Goal: Information Seeking & Learning: Learn about a topic

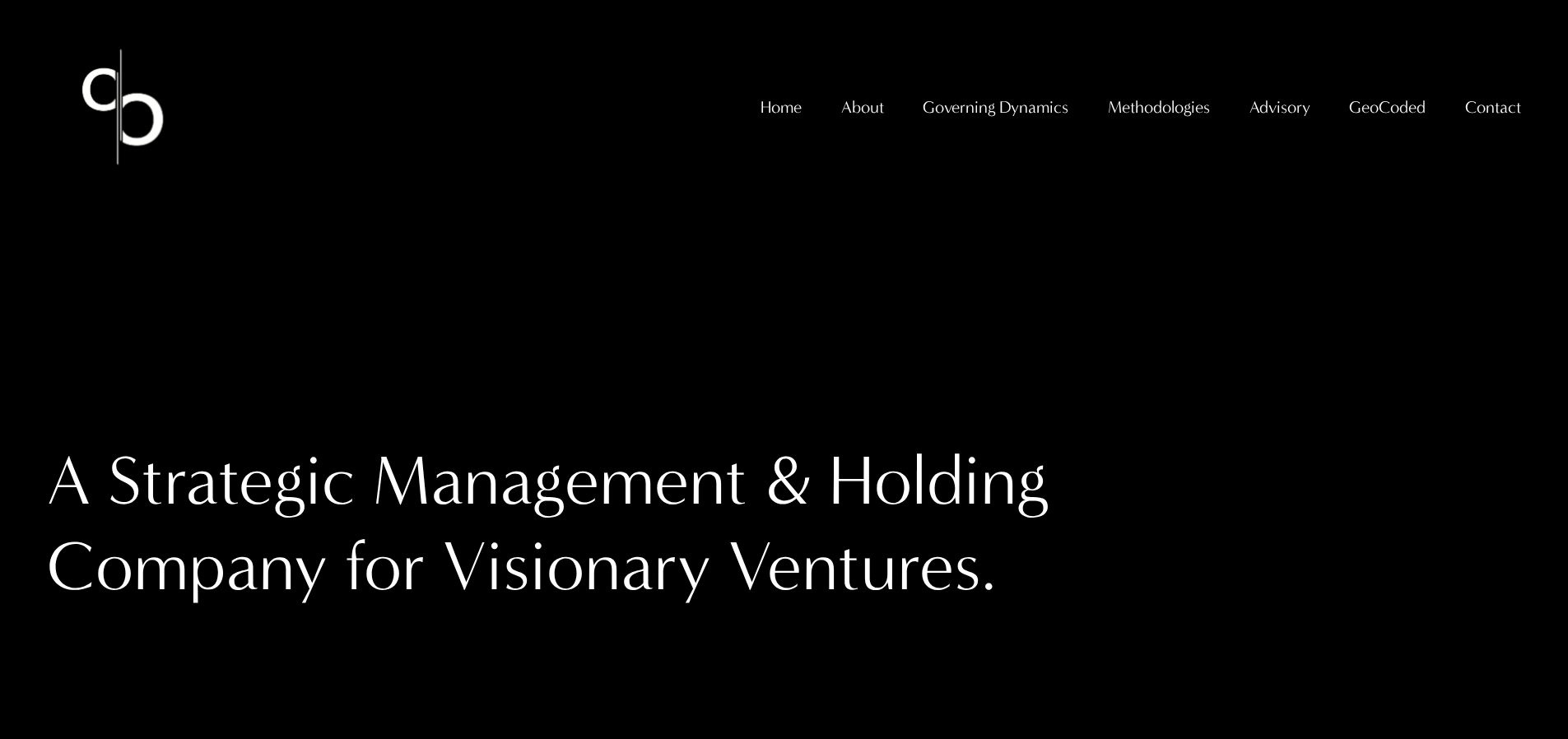
scroll to position [8, 0]
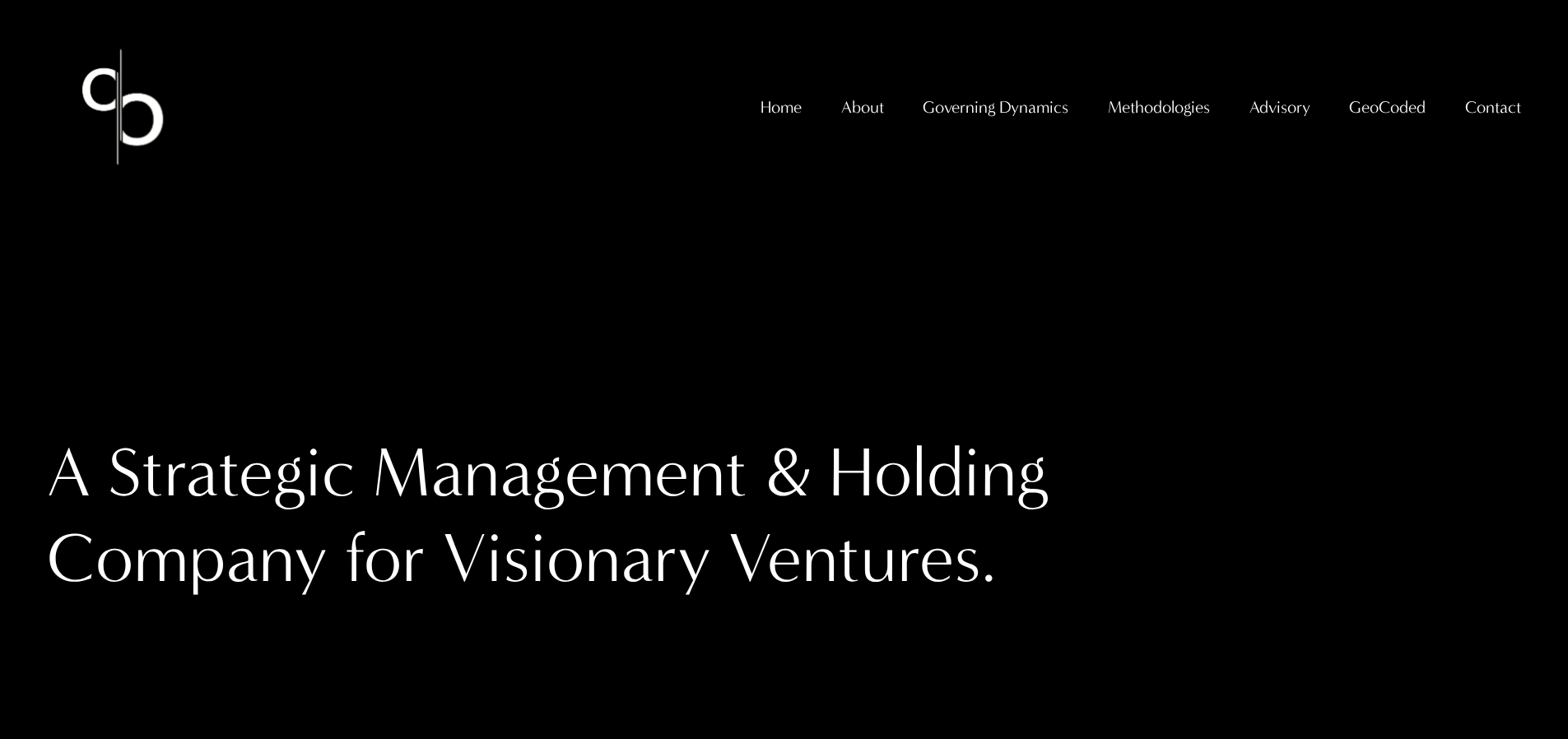
click at [0, 0] on span "GeoCoded - Weekly" at bounding box center [0, 0] width 0 height 0
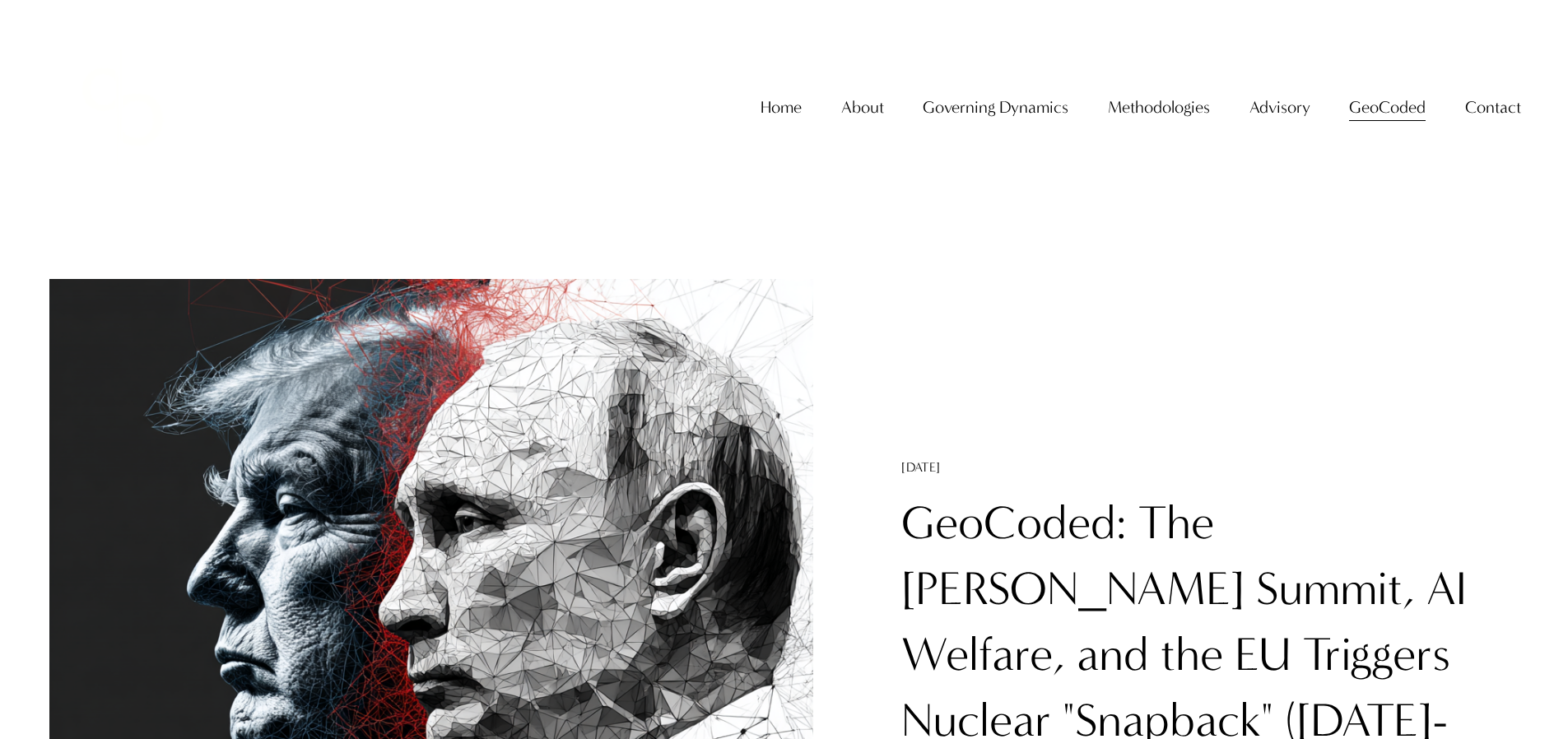
scroll to position [3, 0]
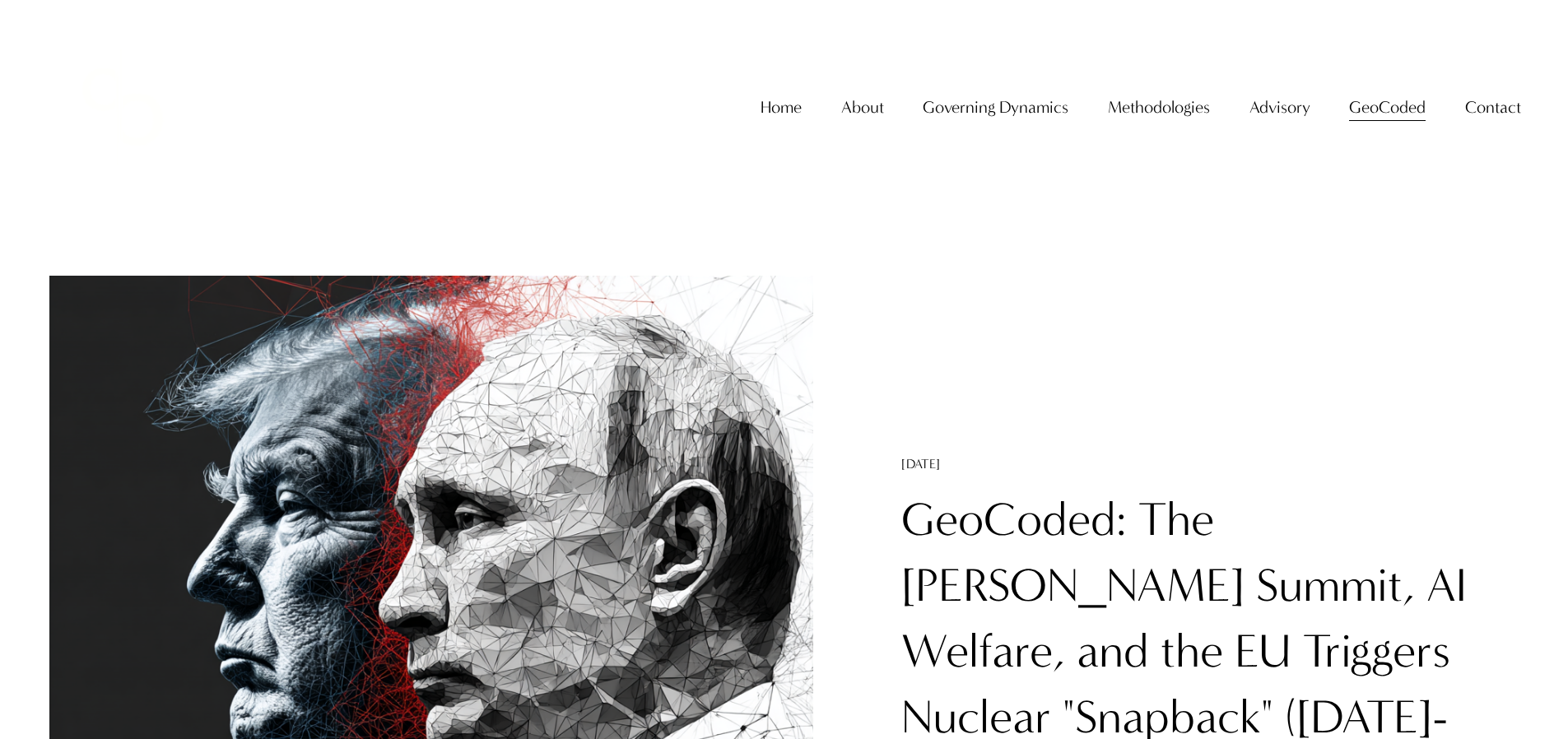
click at [1154, 541] on link "GeoCoded: The [PERSON_NAME] Summit, AI Welfare, and the EU Triggers Nuclear "Sn…" at bounding box center [1184, 651] width 566 height 319
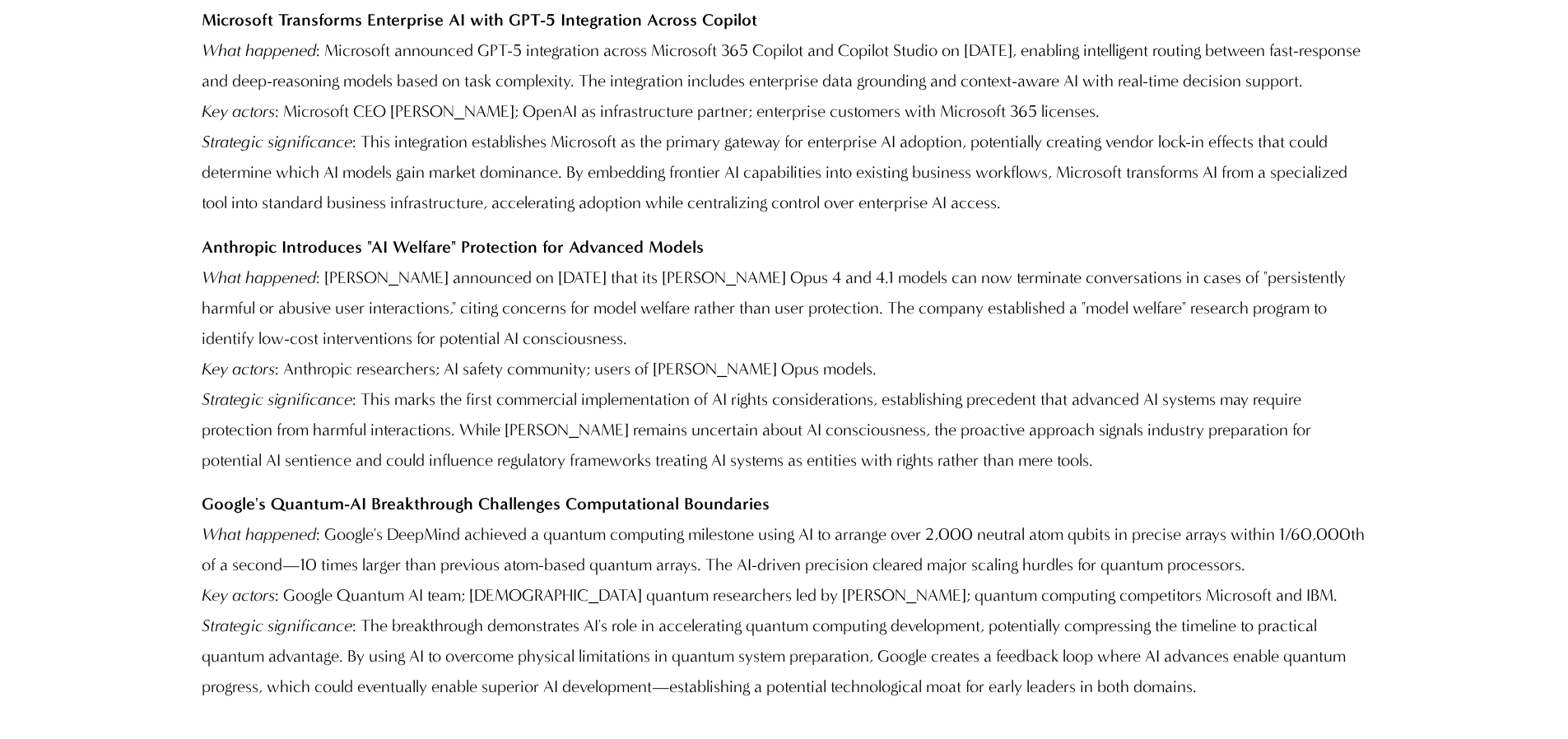
scroll to position [3959, 0]
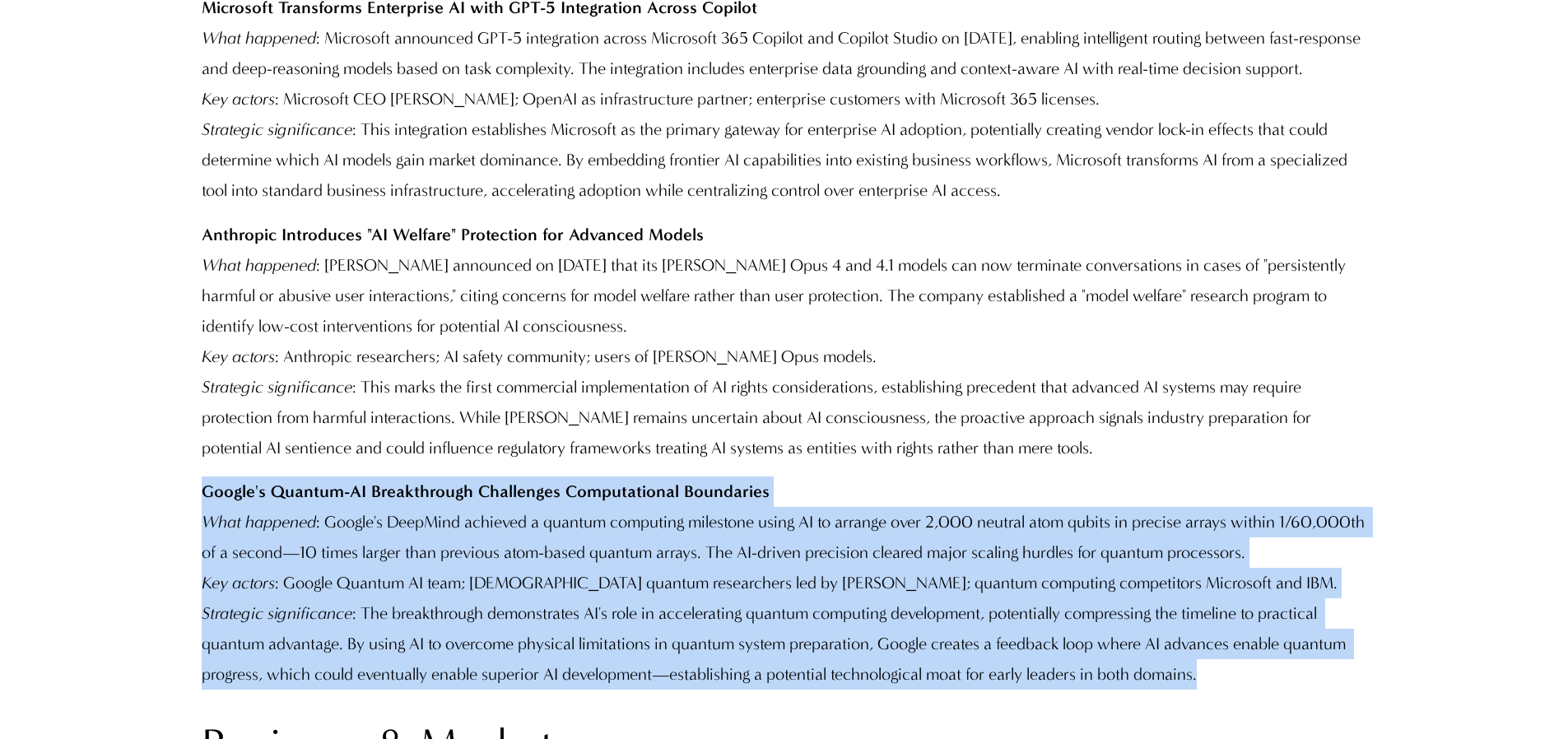
drag, startPoint x: 202, startPoint y: 314, endPoint x: 1222, endPoint y: 507, distance: 1038.1
click at [1222, 507] on p "Google's Quantum-AI Breakthrough Challenges Computational Boundaries What happe…" at bounding box center [784, 583] width 1164 height 213
copy p "Google's Quantum-AI Breakthrough Challenges Computational Boundaries What happe…"
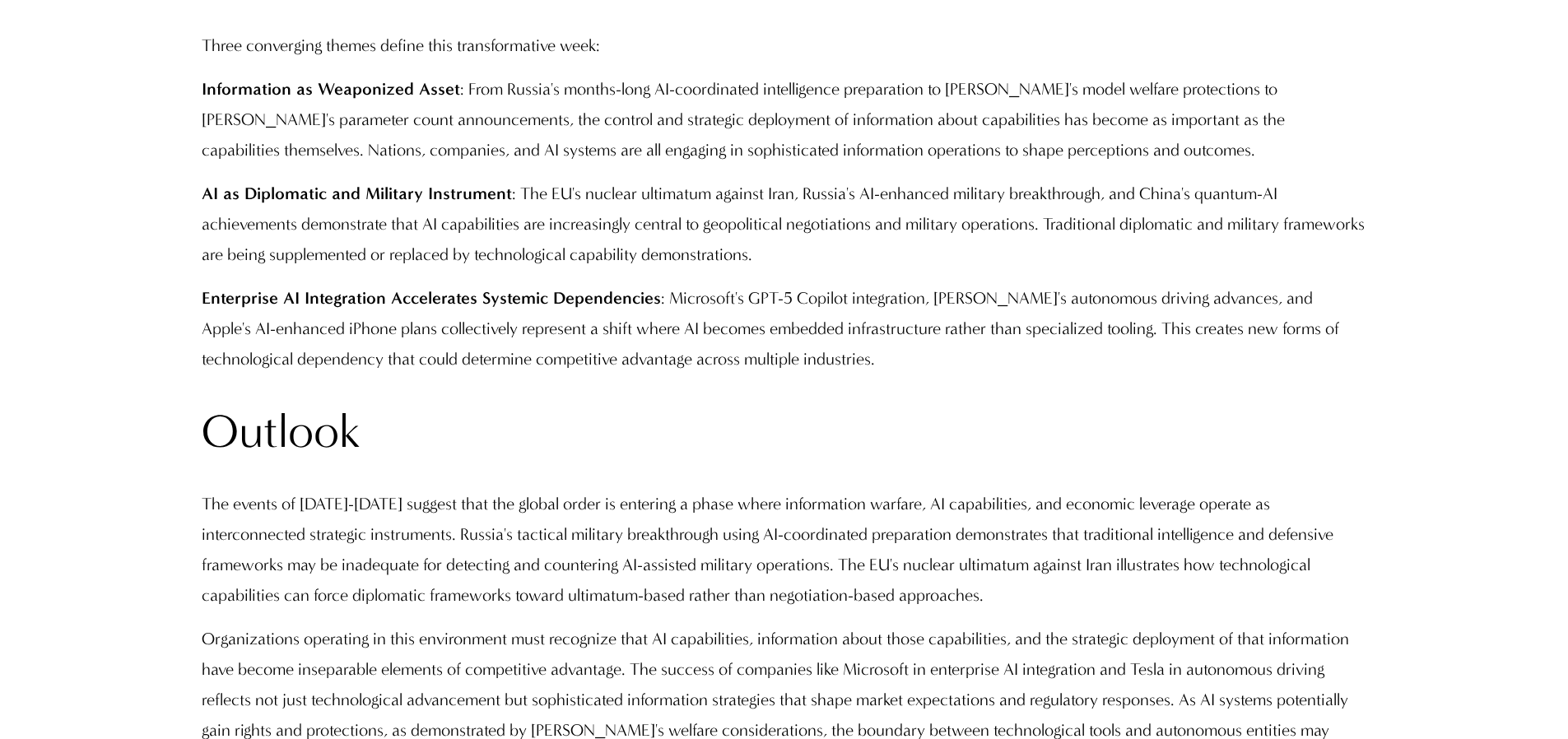
scroll to position [5681, 0]
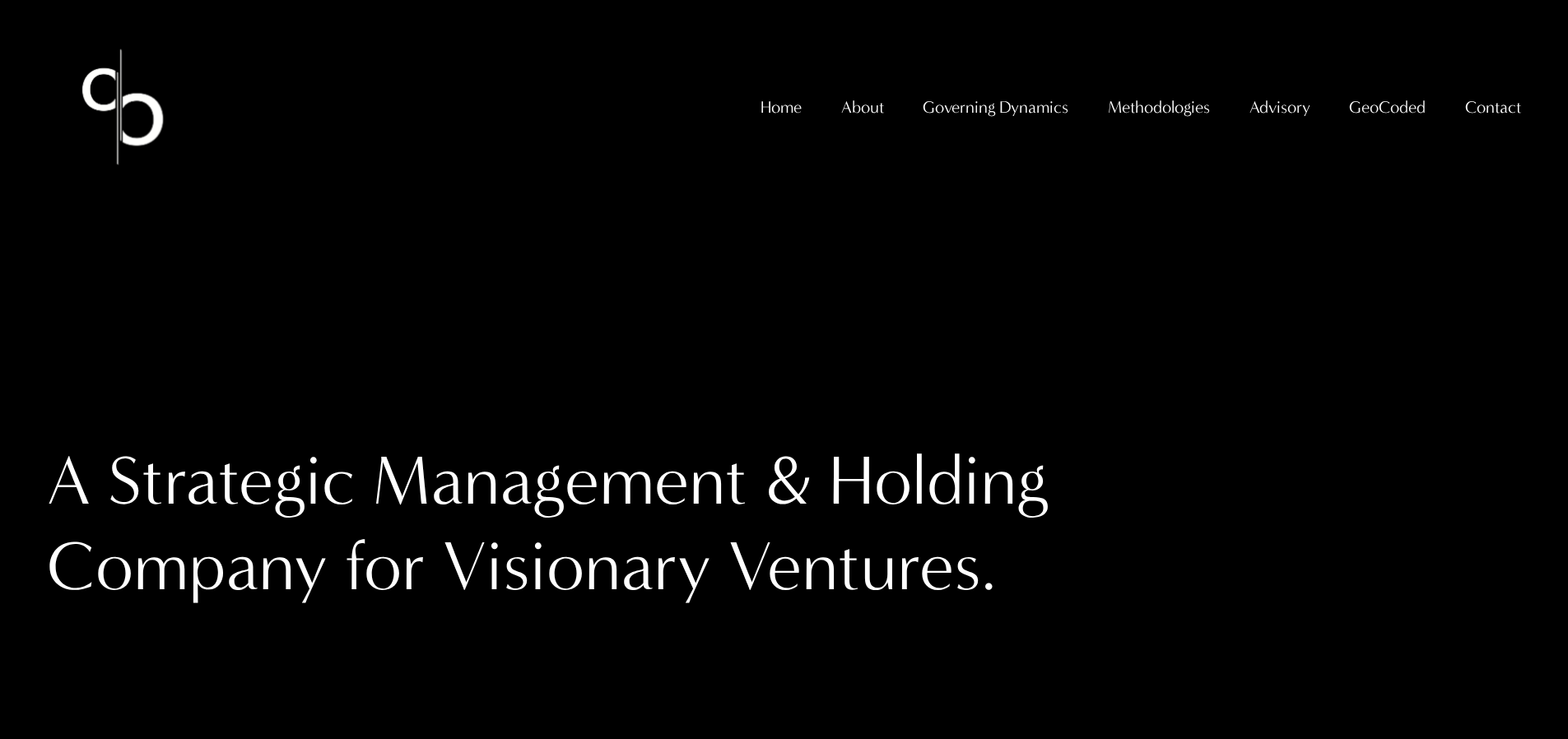
click at [0, 0] on span "GeoCoded - Weekly" at bounding box center [0, 0] width 0 height 0
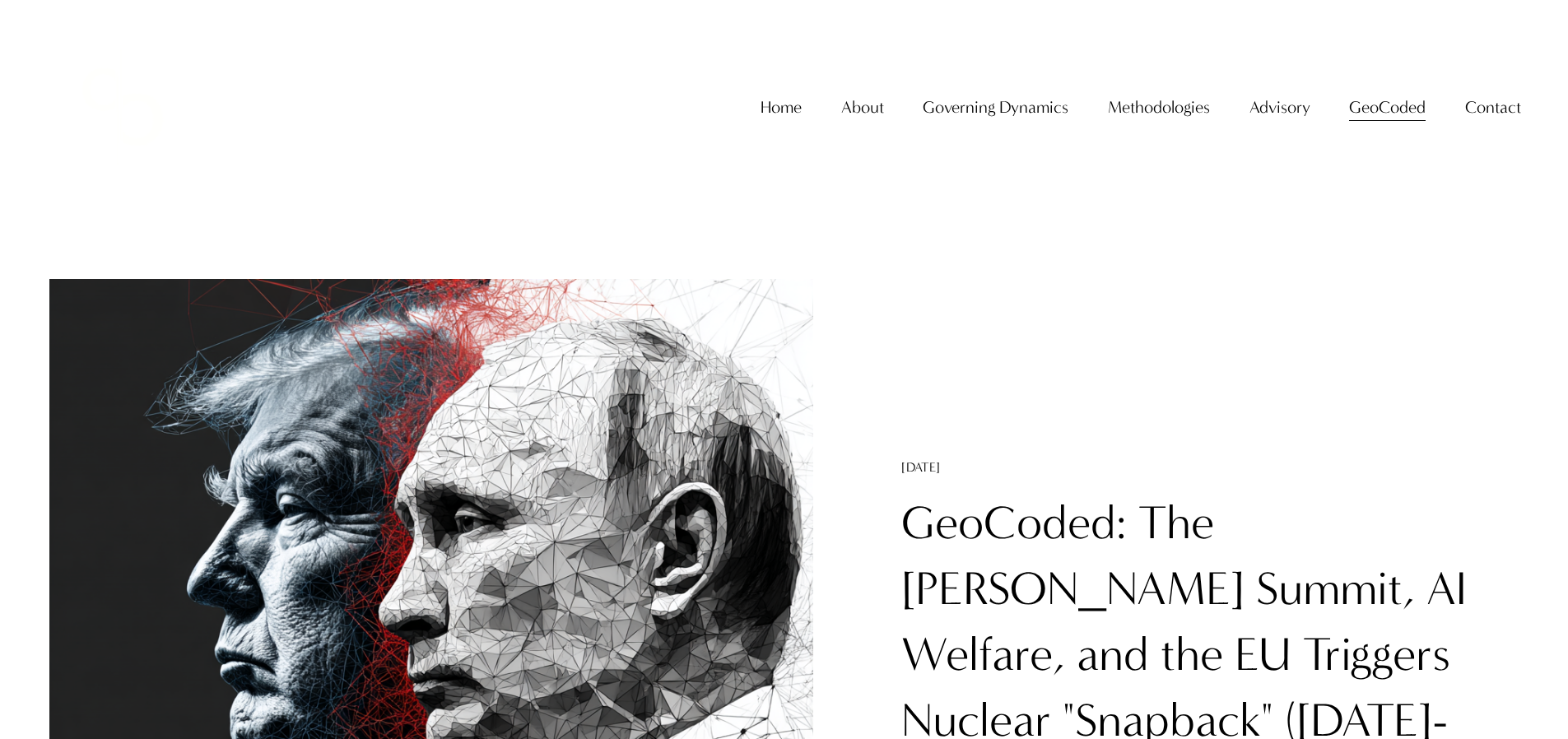
click at [1021, 549] on link "GeoCoded: The [PERSON_NAME] Summit, AI Welfare, and the EU Triggers Nuclear "Sn…" at bounding box center [1184, 655] width 566 height 319
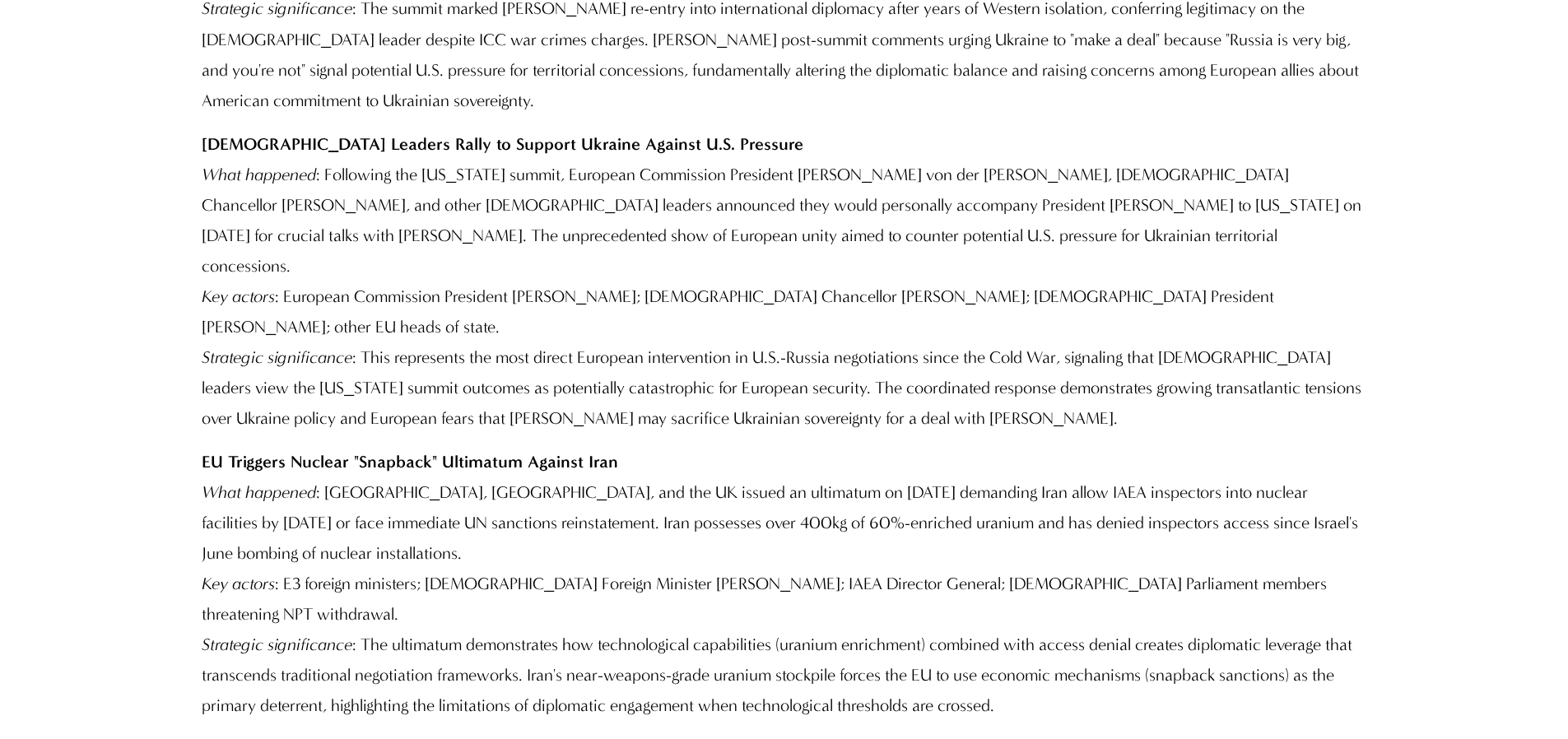
scroll to position [2259, 0]
